Goal: Task Accomplishment & Management: Manage account settings

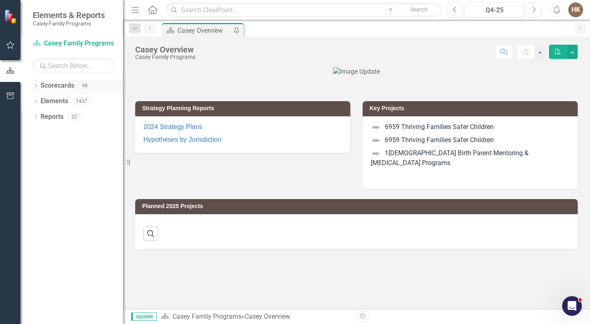
click at [36, 87] on icon "Dropdown" at bounding box center [36, 86] width 6 height 5
click at [39, 100] on icon "Dropdown" at bounding box center [40, 100] width 6 height 5
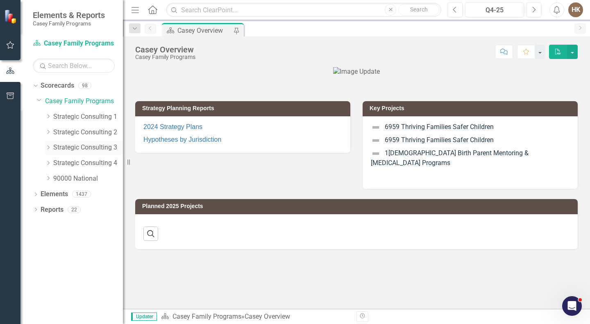
click at [49, 148] on icon "Dropdown" at bounding box center [48, 147] width 6 height 5
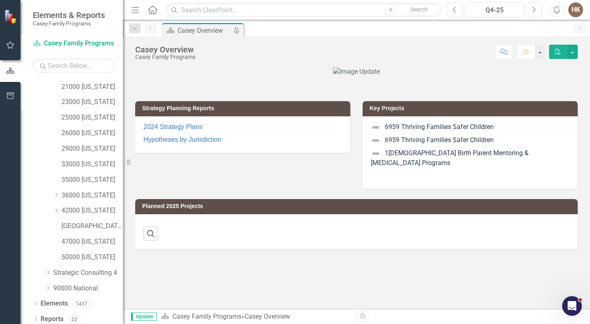
scroll to position [143, 0]
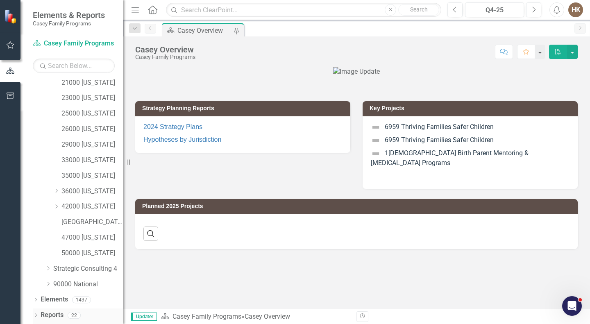
click at [35, 316] on icon "Dropdown" at bounding box center [36, 316] width 6 height 5
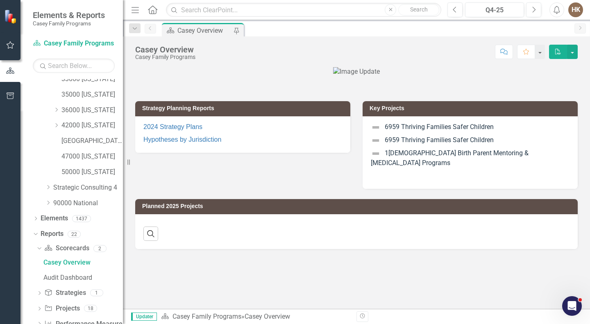
scroll to position [227, 0]
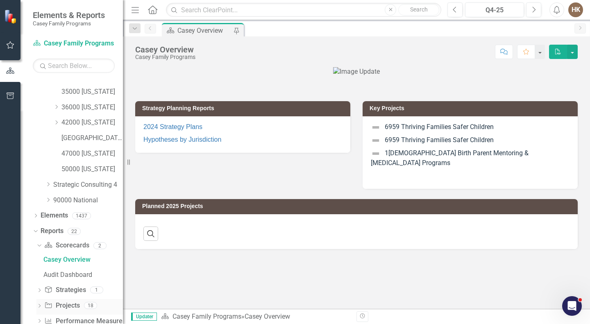
click at [40, 306] on icon "Dropdown" at bounding box center [39, 307] width 6 height 5
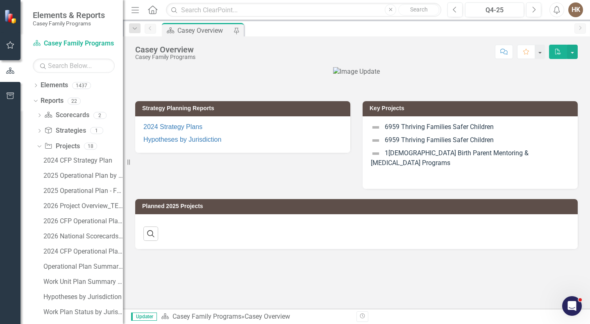
scroll to position [357, 0]
click at [56, 314] on div "Work Plan Status by Jurisdiction_DO NOT REMOVE" at bounding box center [83, 311] width 80 height 7
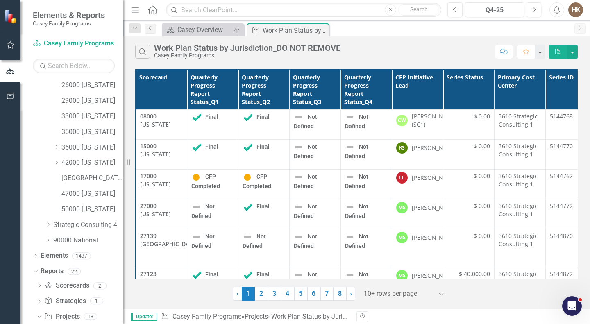
scroll to position [181, 0]
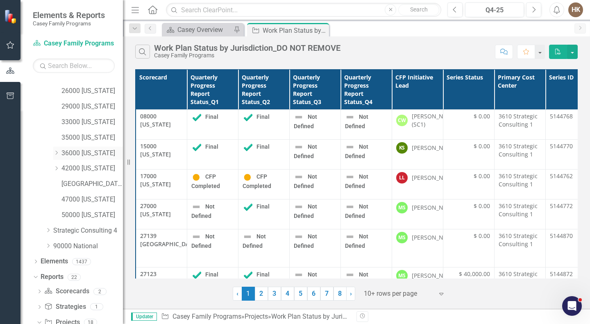
click at [56, 152] on icon "Dropdown" at bounding box center [56, 152] width 6 height 5
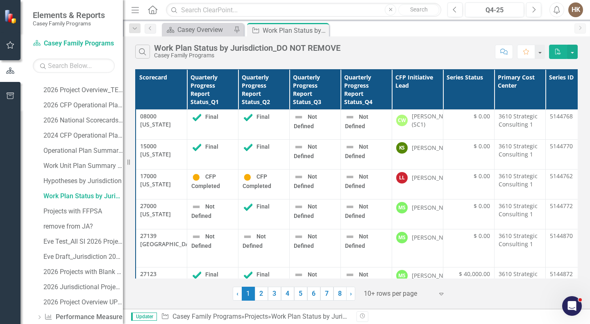
scroll to position [503, 0]
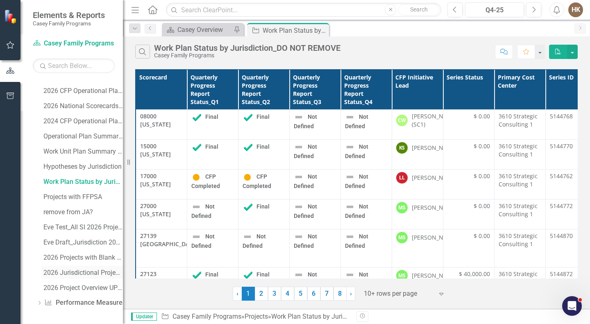
click at [80, 273] on div "2026 Jurisdictional Projects Assessment UPDATED Template" at bounding box center [83, 272] width 80 height 7
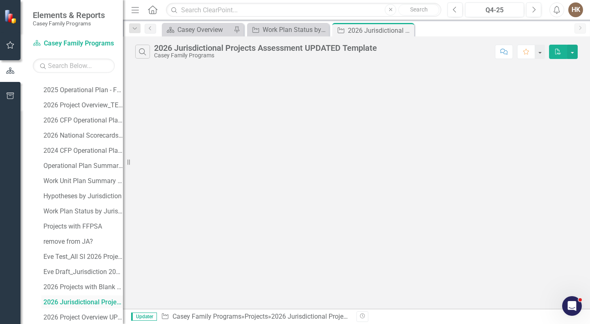
scroll to position [458, 0]
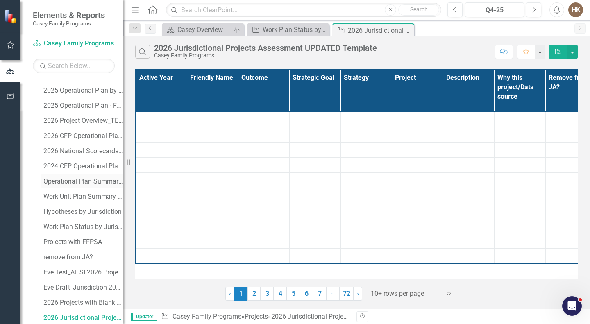
click at [69, 182] on div "Operational Plan Summary - By State" at bounding box center [83, 181] width 80 height 7
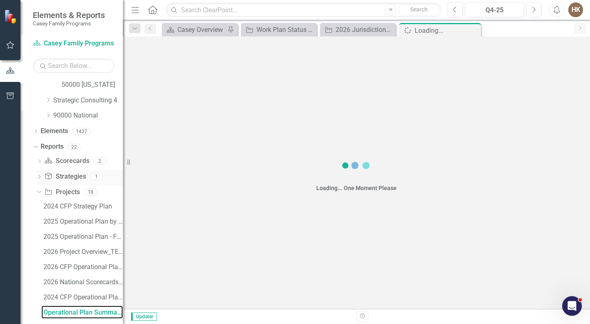
scroll to position [321, 0]
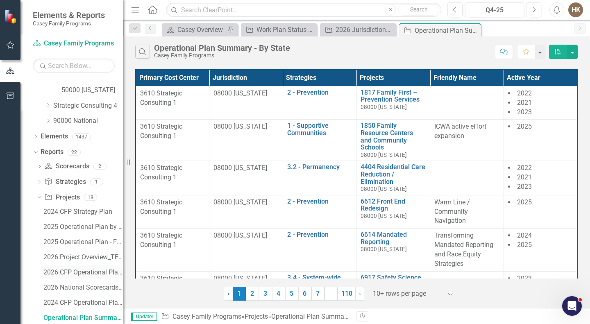
click at [77, 272] on div "2026 CFP Operational Plan_active year [DATE] only__USE REPORTING PERIOD" at bounding box center [83, 272] width 80 height 7
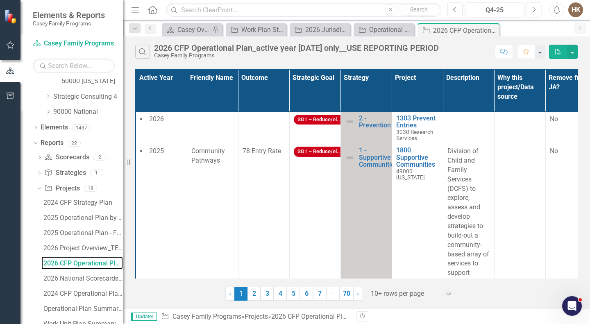
scroll to position [331, 0]
click at [73, 217] on div "2025 Operational Plan by Strategy (for [PERSON_NAME])" at bounding box center [83, 217] width 80 height 7
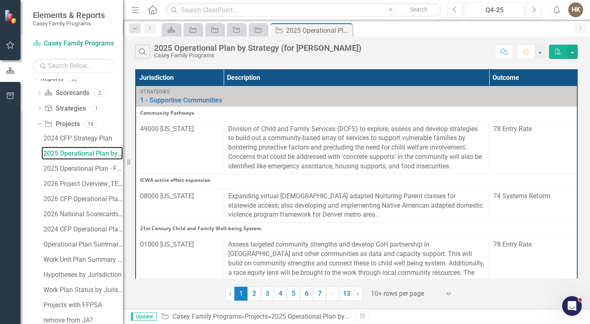
scroll to position [397, 0]
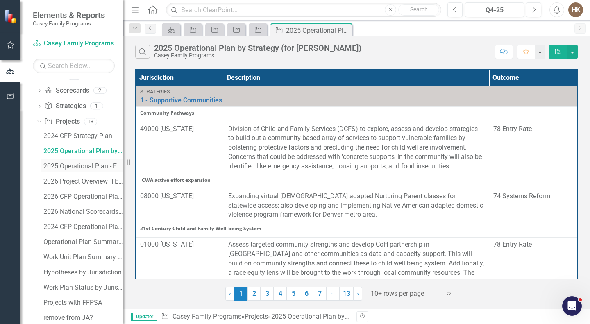
click at [70, 164] on div "2025 Operational Plan - For Cross Referencing Report" at bounding box center [83, 166] width 80 height 7
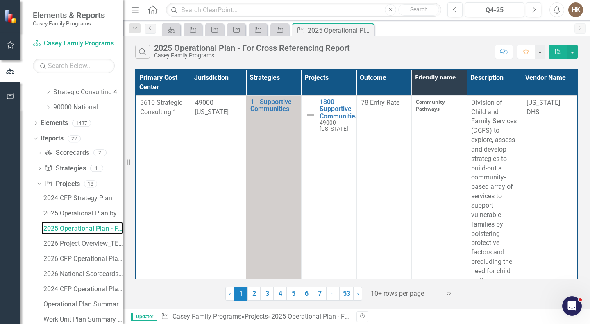
scroll to position [329, 0]
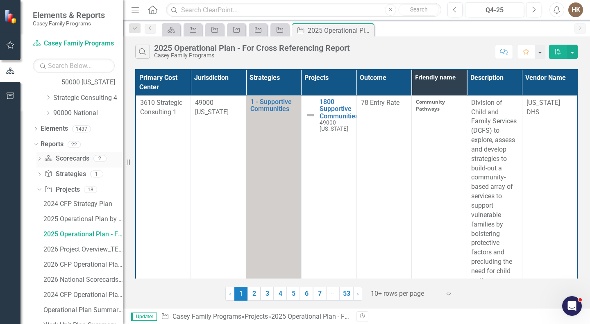
drag, startPoint x: 40, startPoint y: 157, endPoint x: 44, endPoint y: 160, distance: 5.3
click at [44, 160] on div "Dropdown Scorecard Scorecards 2" at bounding box center [79, 160] width 87 height 16
click at [39, 157] on icon "Dropdown" at bounding box center [39, 159] width 6 height 5
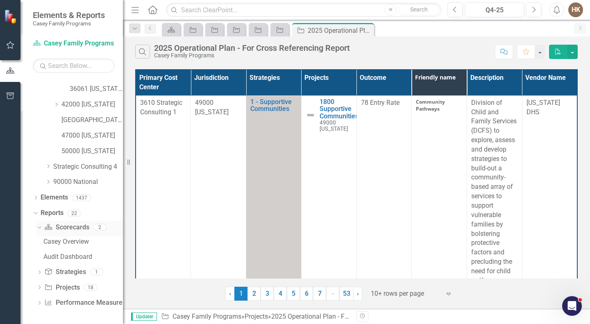
scroll to position [260, 0]
click at [39, 225] on icon "Dropdown" at bounding box center [38, 227] width 5 height 6
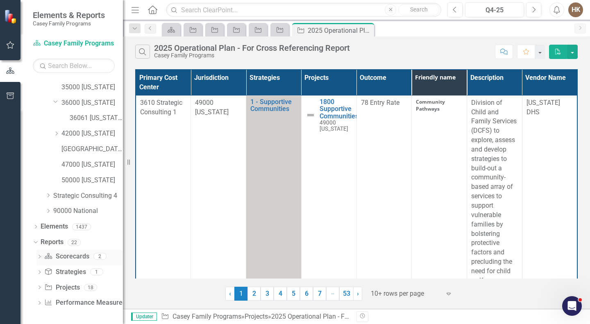
scroll to position [231, 0]
click at [35, 242] on icon "Dropdown" at bounding box center [34, 242] width 5 height 6
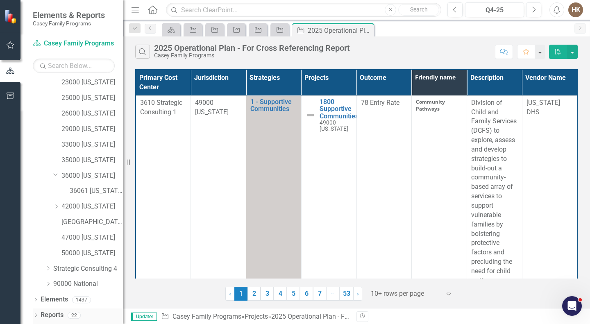
scroll to position [158, 0]
click at [66, 268] on link "Strategic Consulting 4" at bounding box center [88, 268] width 70 height 9
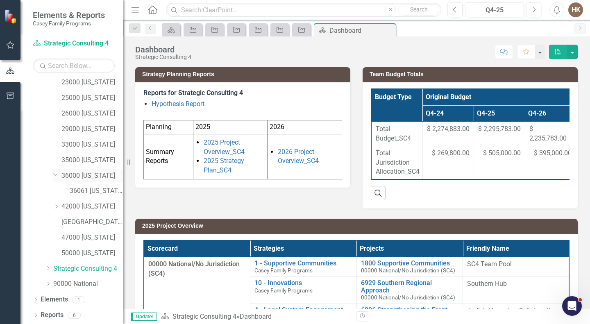
click at [73, 173] on link "36000 [US_STATE]" at bounding box center [91, 175] width 61 height 9
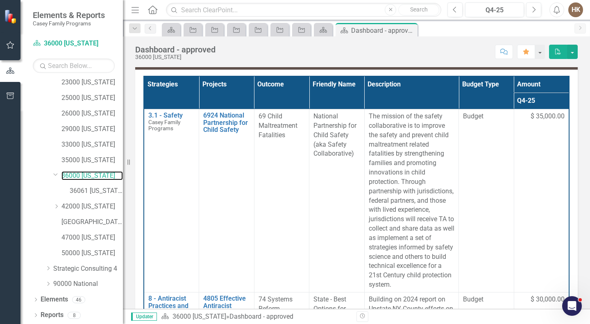
scroll to position [219, 0]
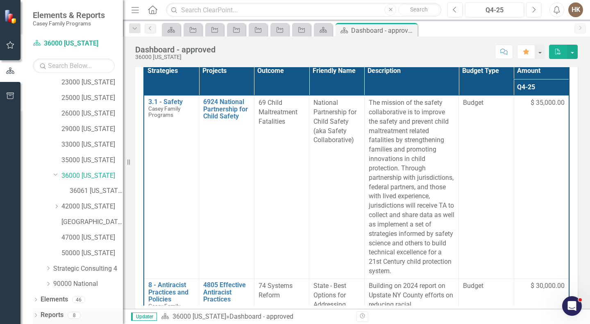
click at [36, 315] on icon "Dropdown" at bounding box center [36, 316] width 6 height 5
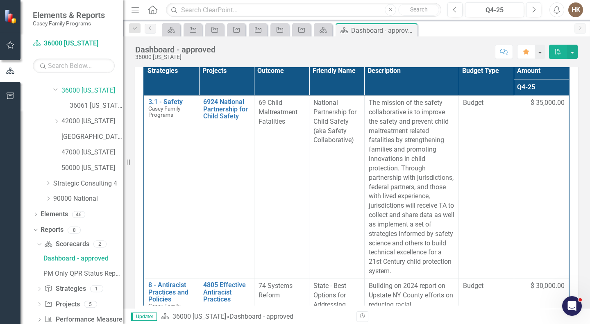
scroll to position [260, 0]
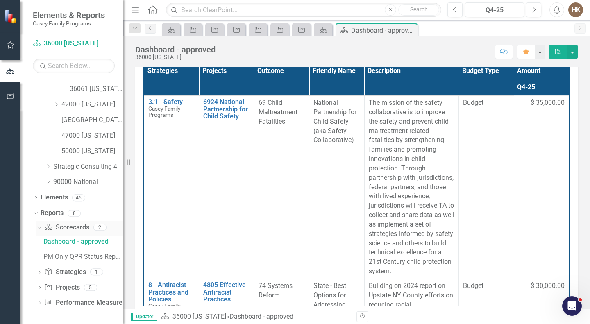
click at [99, 223] on div "Scorecard Scorecards 2" at bounding box center [83, 229] width 79 height 16
click at [39, 272] on icon "Dropdown" at bounding box center [39, 273] width 6 height 5
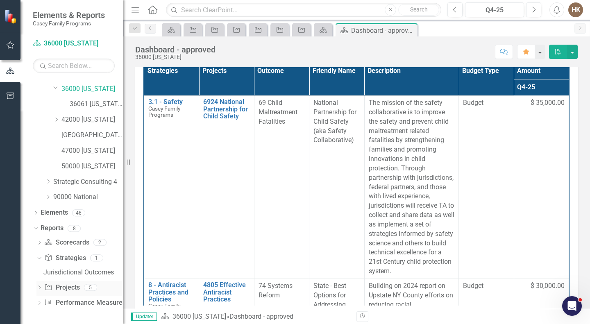
click at [40, 287] on icon at bounding box center [40, 288] width 2 height 4
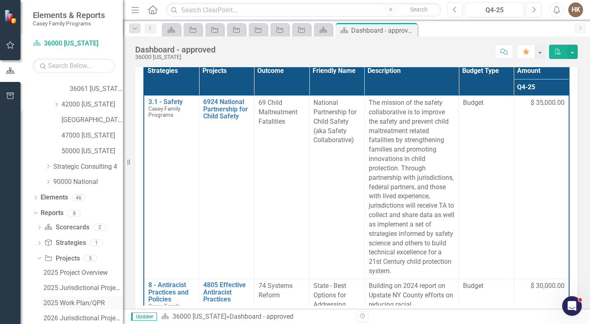
click at [53, 301] on div "2025 Work Plan/QPR" at bounding box center [83, 303] width 80 height 7
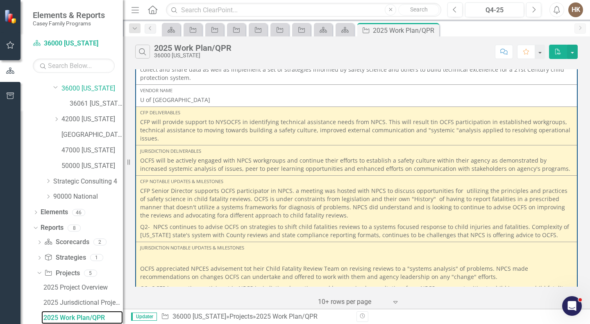
scroll to position [100, 0]
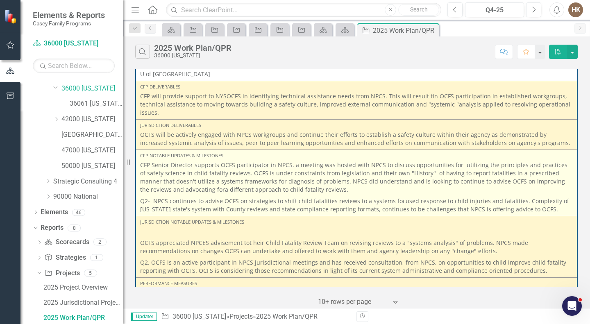
click at [549, 207] on p "Q2- NPCS continues to advise OCFS on strategies to shift child fatalities revie…" at bounding box center [356, 205] width 433 height 18
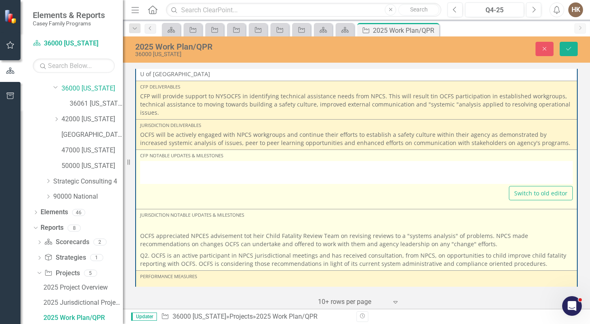
type textarea "<p>CFP Senior Director supports OCFS participator in NPCS. a meeting was hosted…"
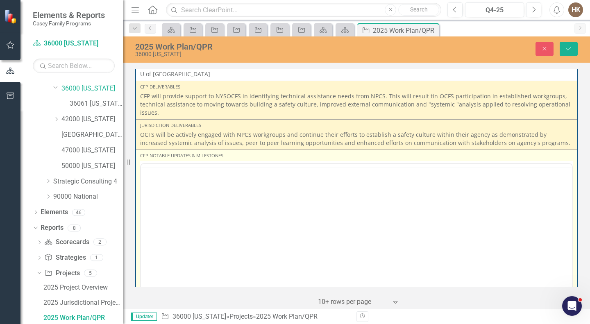
scroll to position [0, 0]
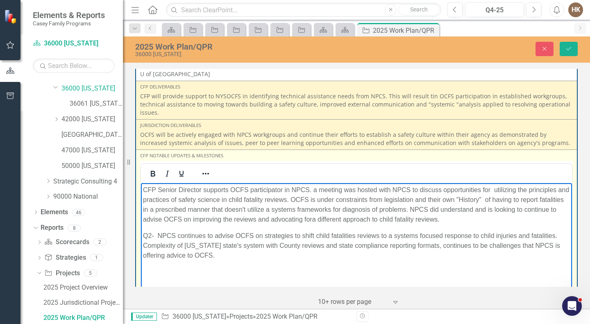
click at [225, 255] on p "Q2- NPCS continues to advise OCFS on strategies to shift child fatalities revie…" at bounding box center [356, 246] width 427 height 30
click at [183, 270] on p "Q3 NPCS" at bounding box center [356, 272] width 427 height 10
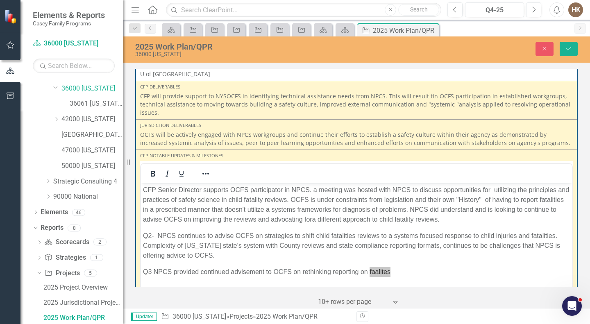
drag, startPoint x: 237, startPoint y: 85, endPoint x: 281, endPoint y: 293, distance: 212.5
click at [281, 293] on div "‹ Previous 1 (current) › Next 10+ rows per page Expand" at bounding box center [356, 299] width 443 height 20
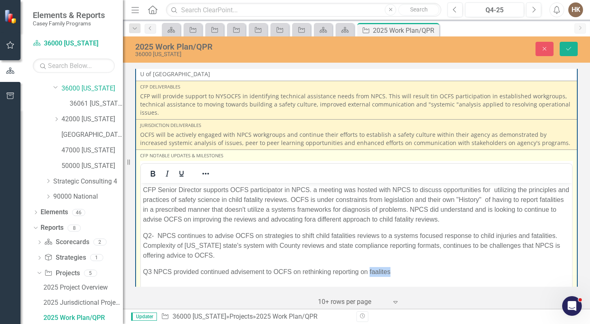
click at [393, 273] on p "Q3 NPCS provided continued advisement to OCFS on rethinking reporting on faalit…" at bounding box center [356, 272] width 427 height 10
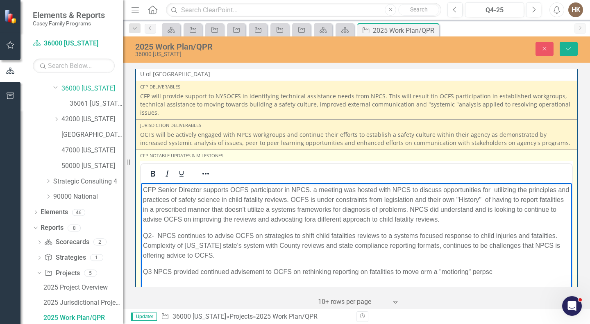
click at [432, 271] on p "Q3 NPCS provided continued advisement to OCFS on rethinking reporting on fatali…" at bounding box center [356, 272] width 427 height 10
drag, startPoint x: 451, startPoint y: 273, endPoint x: 422, endPoint y: 284, distance: 31.3
click at [422, 284] on body "CFP Senior Director supports OCFS participator in NPCS. a meeting was hosted wi…" at bounding box center [356, 244] width 431 height 123
click at [474, 271] on p "Q3 NPCS provided continued advisement to OCFS on rethinking reporting on fatali…" at bounding box center [356, 272] width 427 height 10
drag, startPoint x: 487, startPoint y: 270, endPoint x: 503, endPoint y: 268, distance: 16.2
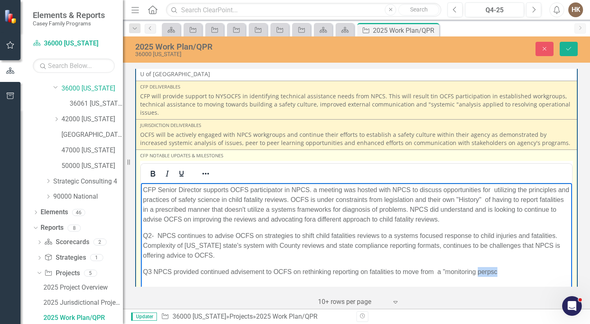
click at [503, 268] on p "Q3 NPCS provided continued advisement to OCFS on rethinking reporting on fatali…" at bounding box center [356, 272] width 427 height 10
click at [502, 270] on p "Q3 NPCS provided continued advisement to OCFS on rethinking reporting on fatali…" at bounding box center [356, 272] width 427 height 10
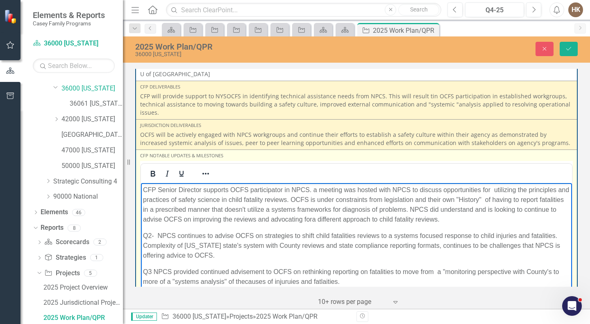
click at [246, 283] on p "Q3 NPCS provided continued advisement to OCFS on rethinking reporting on fatali…" at bounding box center [356, 277] width 427 height 20
click at [347, 280] on p "Q3 NPCS provided continued advisement to OCFS on rethinking reporting on fatali…" at bounding box center [356, 277] width 427 height 20
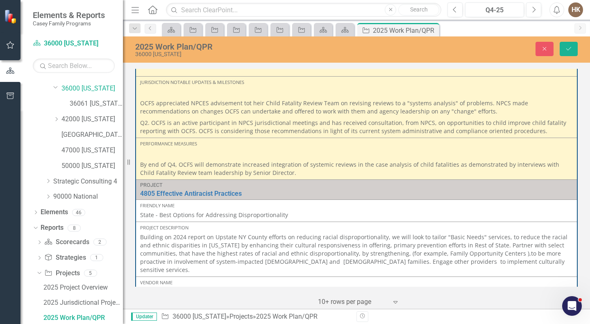
scroll to position [378, 0]
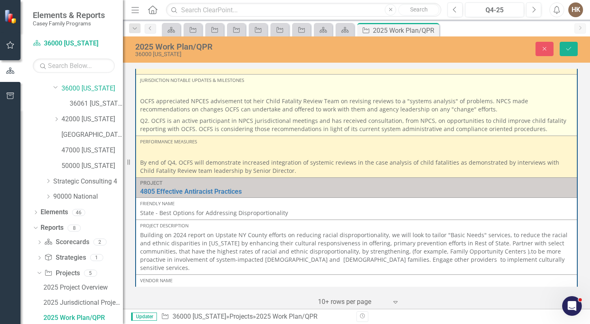
click at [539, 126] on p "Q2. OCFS is an active participant in NPCS jurisdictional meetings and has recei…" at bounding box center [356, 124] width 433 height 18
click at [539, 127] on p "Q2. OCFS is an active participant in NPCS jurisdictional meetings and has recei…" at bounding box center [356, 124] width 433 height 18
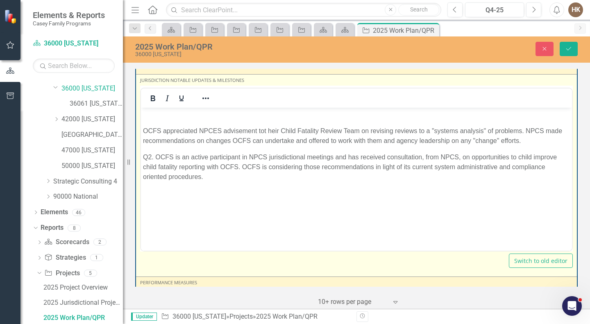
scroll to position [0, 0]
click at [223, 181] on p "Q2. OCFS is an active participant in NPCS jurisdictional meetings and has recei…" at bounding box center [356, 167] width 427 height 30
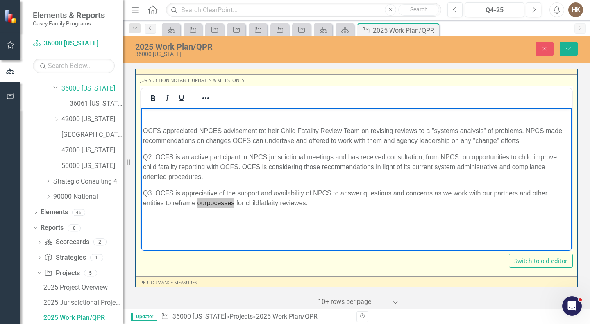
drag, startPoint x: 72, startPoint y: 97, endPoint x: 193, endPoint y: 259, distance: 202.4
click at [193, 259] on div "Switch to old editor" at bounding box center [356, 261] width 433 height 14
click at [207, 203] on p "Q3. OCFS is appreciative of the support and availability of NPCS to answer ques…" at bounding box center [356, 198] width 427 height 20
click at [262, 202] on p "Q3. OCFS is appreciative of the support and availability of NPCS to answer ques…" at bounding box center [356, 198] width 427 height 20
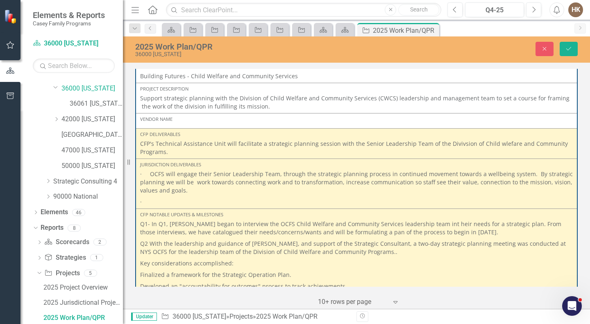
scroll to position [970, 0]
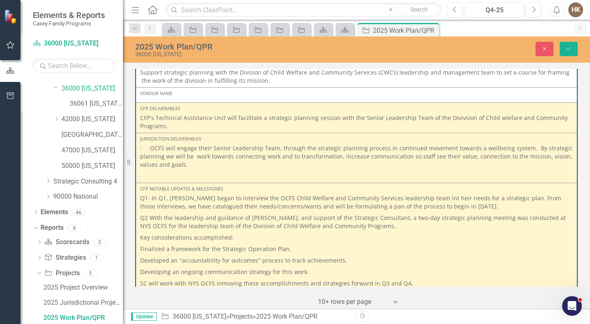
click at [590, 155] on div "Project 6924 National Partnership for Child Safety Link Open Element Friendly N…" at bounding box center [356, 188] width 467 height 242
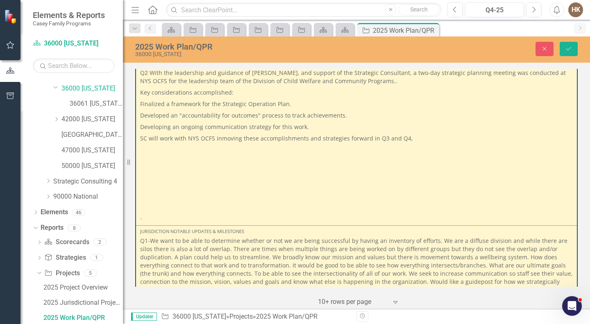
scroll to position [1120, 0]
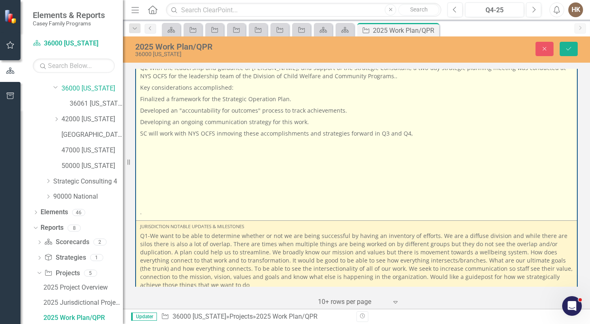
click at [408, 128] on p "SC will work with NYS OCFS inmoving these accomplishments and strategies forwar…" at bounding box center [356, 133] width 433 height 11
click at [413, 128] on p "SC will work with NYS OCFS inmoving these accomplishments and strategies forwar…" at bounding box center [356, 133] width 433 height 11
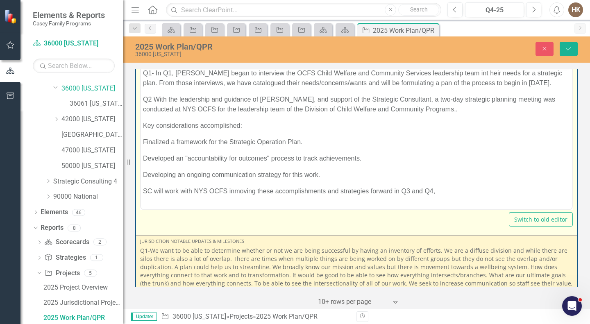
scroll to position [0, 0]
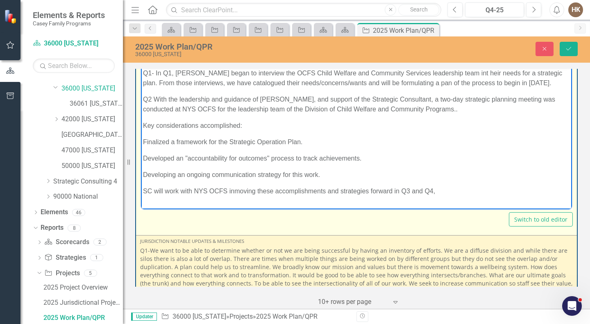
click at [449, 188] on p "SC will work with NYS OCFS inmoving these accomplishments and strategies forwar…" at bounding box center [356, 191] width 427 height 10
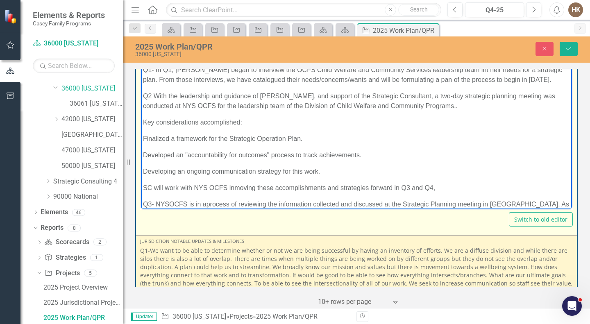
scroll to position [12, 0]
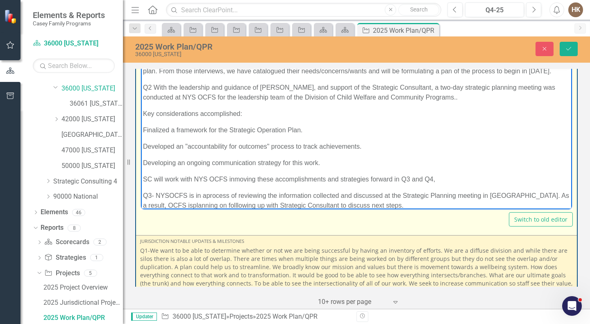
click at [206, 196] on p "Q3- NYSOCFS is in aprocess of reviewing the information collected and discussed…" at bounding box center [356, 201] width 427 height 20
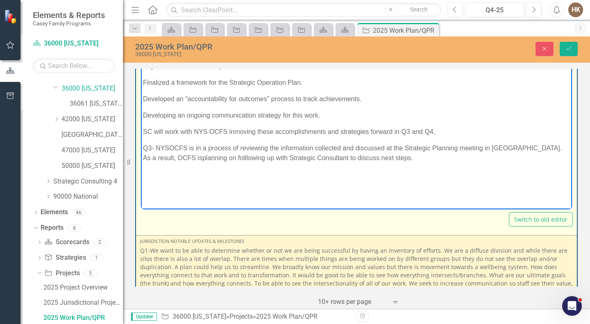
scroll to position [62, 0]
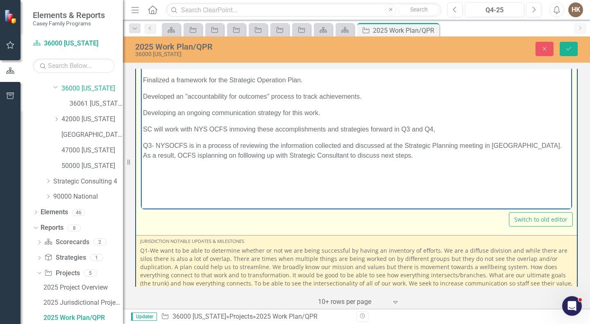
click at [148, 155] on p "Q3- NYSOCFS is in a process of reviewing the information collected and discusse…" at bounding box center [356, 151] width 427 height 20
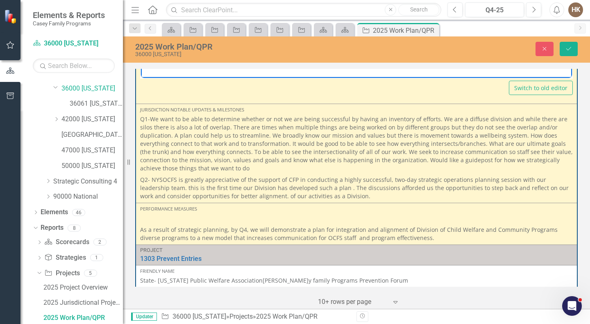
scroll to position [1265, 0]
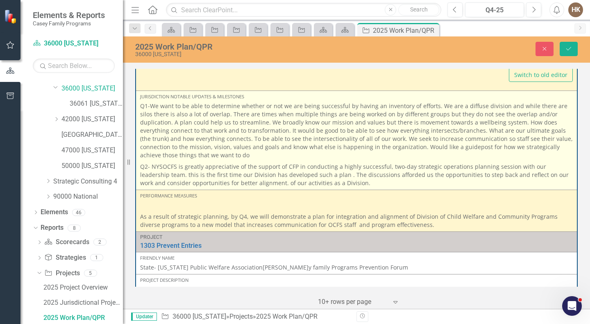
click at [348, 173] on p "Q2- NYSOCFS is greatly appreciative of the support of CFP in conducting a highl…" at bounding box center [356, 174] width 433 height 26
click at [348, 174] on p "Q2- NYSOCFS is greatly appreciative of the support of CFP in conducting a highl…" at bounding box center [356, 174] width 433 height 26
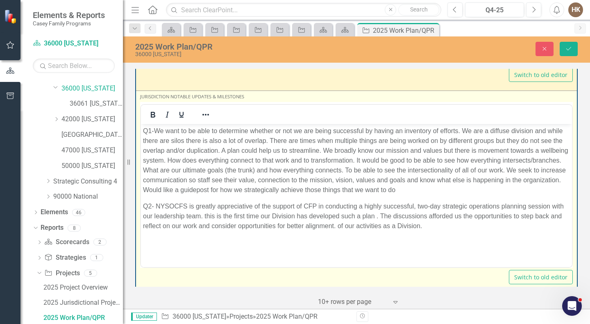
scroll to position [0, 0]
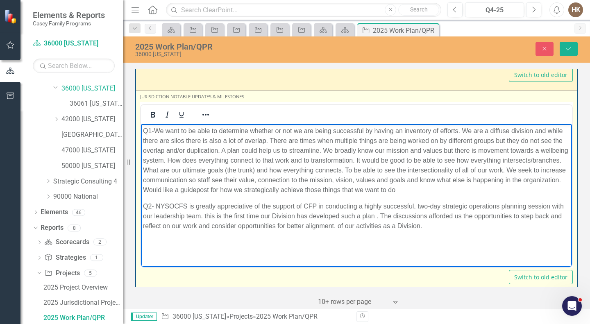
click at [424, 226] on p "Q2- NYSOCFS is greatly appreciative of the support of CFP in conducting a highl…" at bounding box center [356, 216] width 427 height 30
click at [297, 243] on p "Q3- All OCFS Leadership Team members, are inthe" at bounding box center [356, 242] width 427 height 10
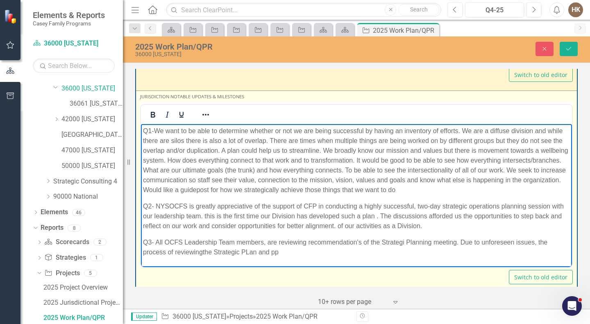
click at [173, 252] on p "Q3- All OCFS Leadership Team members, are reviewing recommendation's of the Str…" at bounding box center [356, 247] width 427 height 20
click at [283, 250] on p "Q3- All OCFS Leadership Team members, are reviewing recommendation's of the Str…" at bounding box center [356, 247] width 427 height 20
drag, startPoint x: 296, startPoint y: 250, endPoint x: 266, endPoint y: 258, distance: 31.0
click at [266, 258] on body "Q1-We want to be able to determine whether or not we are being successful by ha…" at bounding box center [356, 195] width 431 height 142
click at [288, 253] on p "Q3- All OCFS Leadership Team members, are reviewing recommendation's of the Str…" at bounding box center [356, 247] width 427 height 20
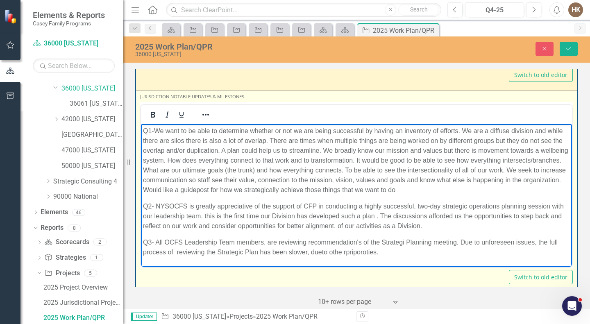
click at [323, 253] on p "Q3- All OCFS Leadership Team members, are reviewing recommendation's of the Str…" at bounding box center [356, 247] width 427 height 20
click at [384, 251] on p "Q3- All OCFS Leadership Team members, are reviewing recommendation's of the Str…" at bounding box center [356, 247] width 427 height 20
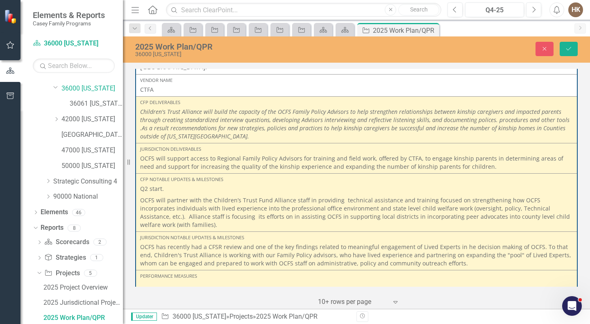
scroll to position [2646, 0]
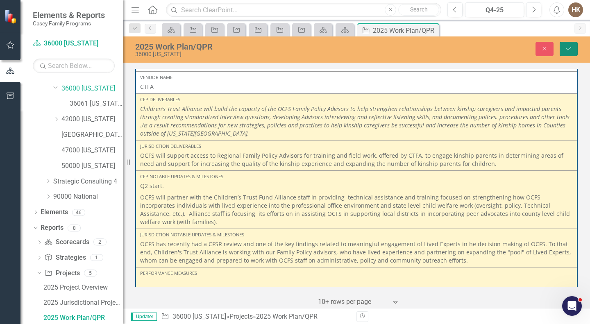
click at [566, 52] on icon "Save" at bounding box center [568, 49] width 7 height 6
